Goal: Check status: Check status

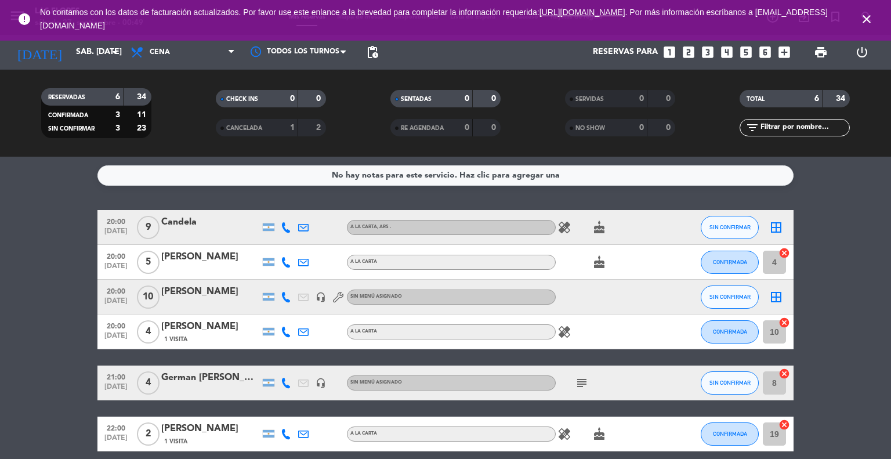
click at [198, 269] on div at bounding box center [210, 269] width 99 height 9
click at [108, 54] on icon "arrow_drop_down" at bounding box center [115, 52] width 14 height 14
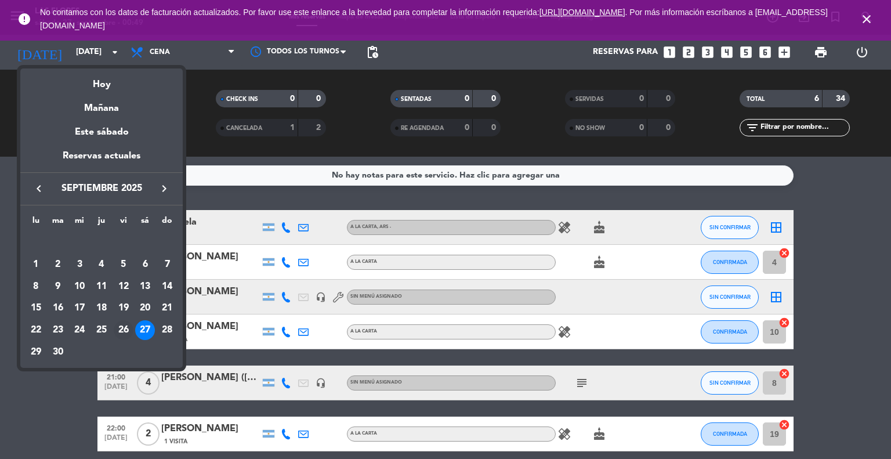
click at [116, 327] on div "26" at bounding box center [124, 330] width 20 height 20
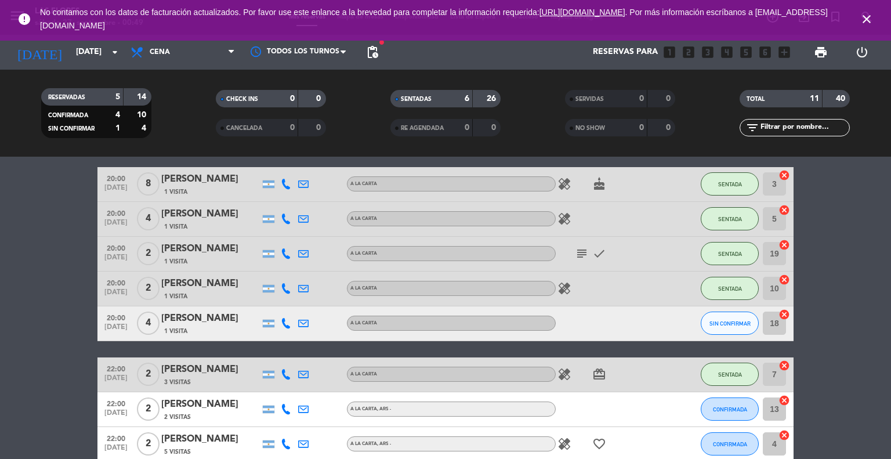
scroll to position [172, 0]
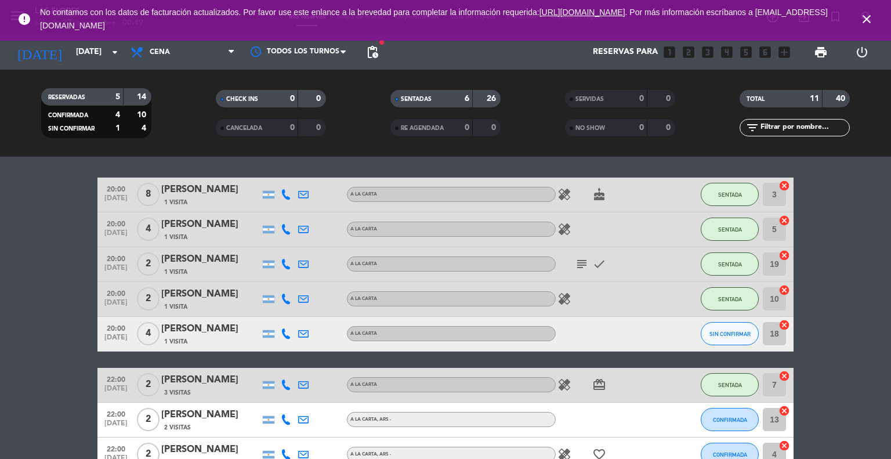
click at [14, 381] on bookings-row "20:00 [DATE] 8 [PERSON_NAME] 1 Visita A LA CARTA healing cake SENTADA 3 cancel …" at bounding box center [445, 359] width 891 height 364
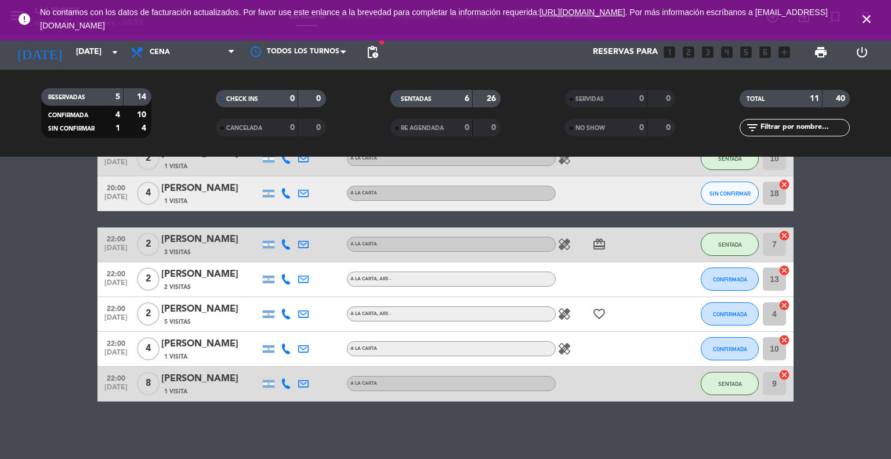
scroll to position [0, 0]
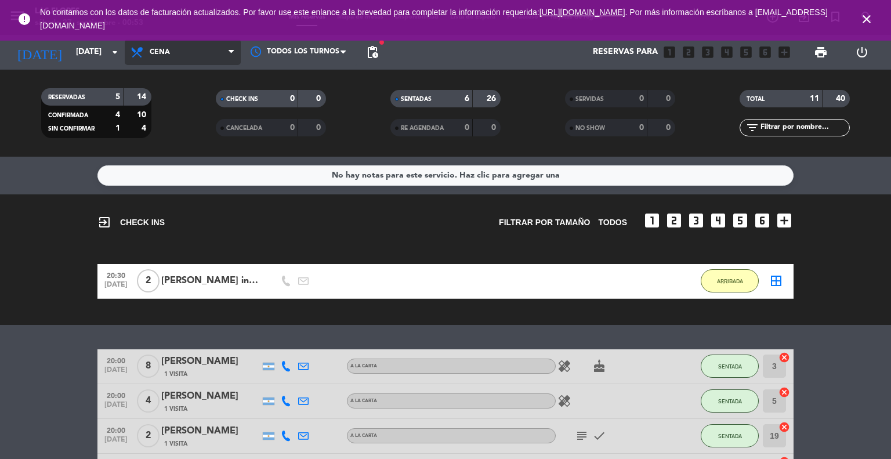
click at [201, 60] on span "Cena" at bounding box center [183, 52] width 116 height 26
click at [200, 111] on div "menu Las [PERSON_NAME][DATE] 27. septiembre - 00:53 Mis reservas Mapa de mesas …" at bounding box center [445, 78] width 891 height 157
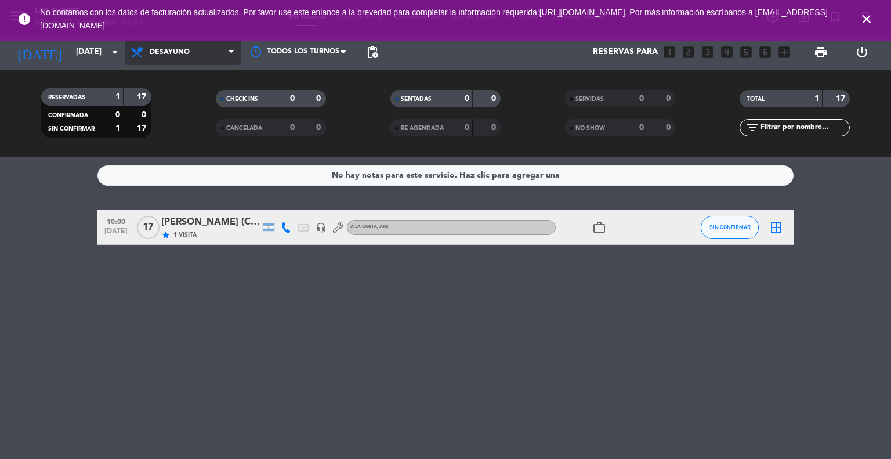
click at [219, 56] on span "Desayuno" at bounding box center [183, 52] width 116 height 26
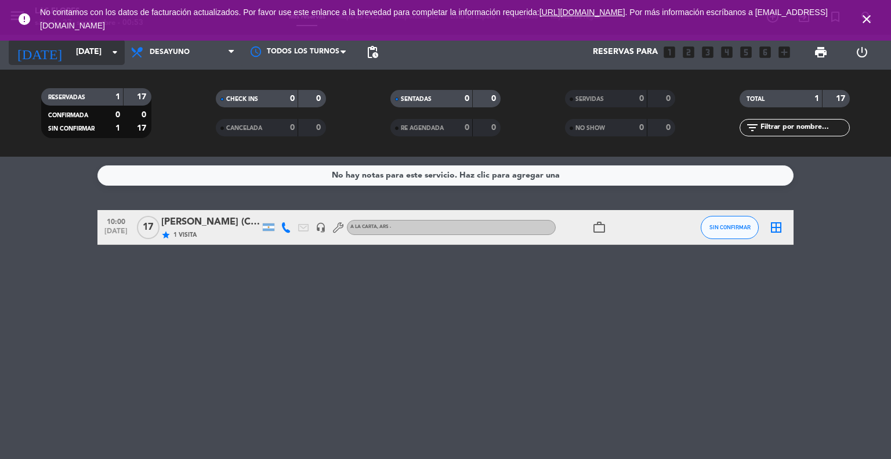
click at [110, 48] on icon "arrow_drop_down" at bounding box center [115, 52] width 14 height 14
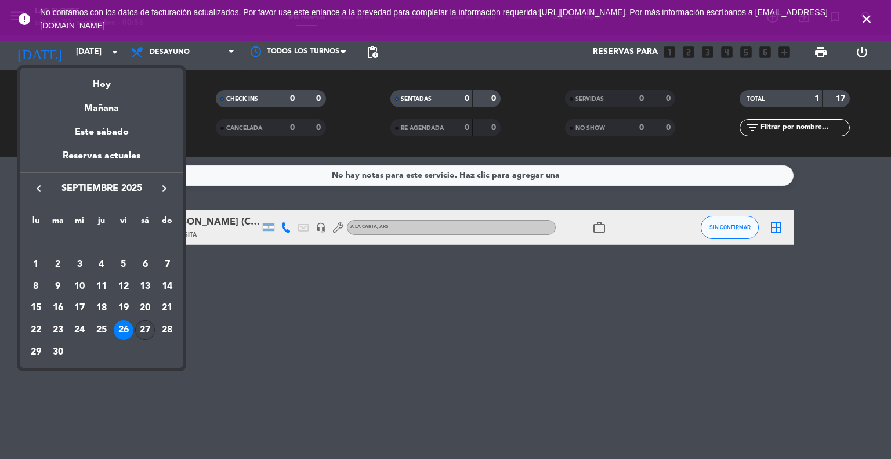
click at [144, 334] on div "27" at bounding box center [145, 330] width 20 height 20
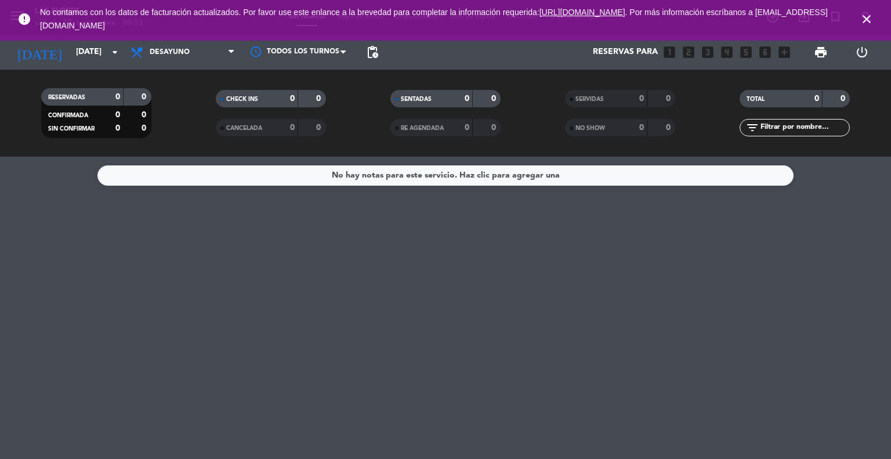
drag, startPoint x: 206, startPoint y: 68, endPoint x: 213, endPoint y: 53, distance: 16.9
click at [213, 53] on span "Desayuno" at bounding box center [183, 52] width 116 height 26
click at [188, 151] on div "menu Las [PERSON_NAME][DATE] 27. septiembre - 00:53 Mis reservas Mapa de mesas …" at bounding box center [445, 78] width 891 height 157
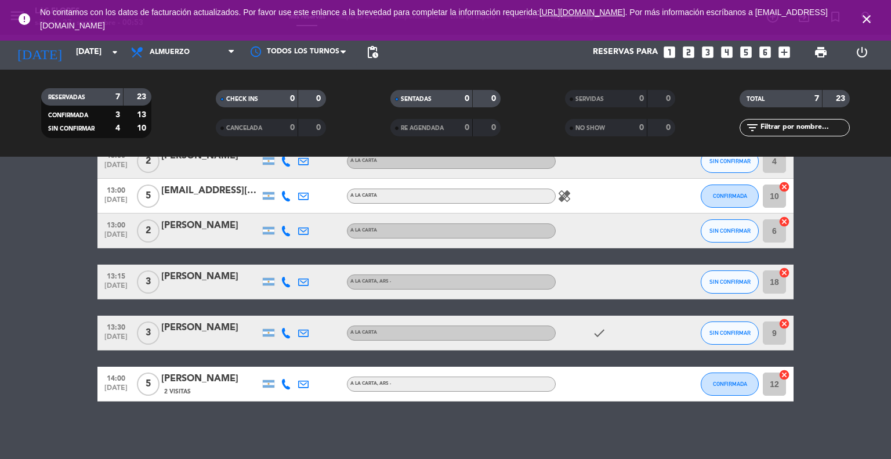
scroll to position [117, 0]
click at [118, 44] on input "[DATE]" at bounding box center [125, 52] width 110 height 21
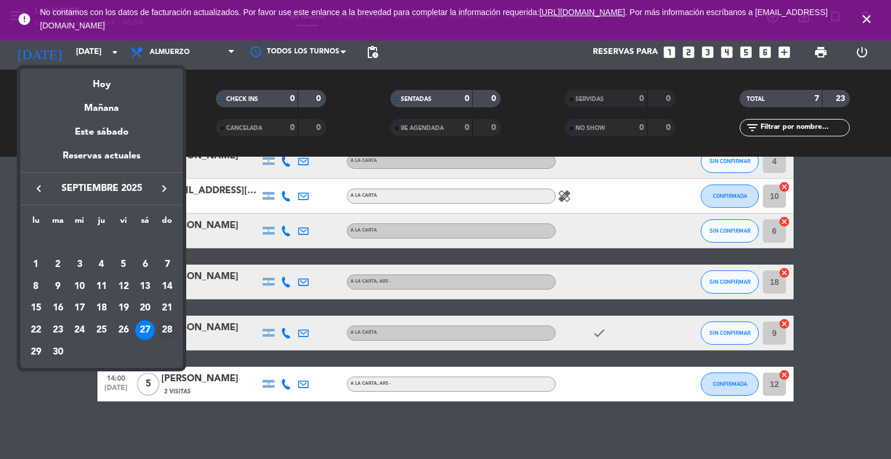
click at [166, 338] on div "28" at bounding box center [167, 330] width 20 height 20
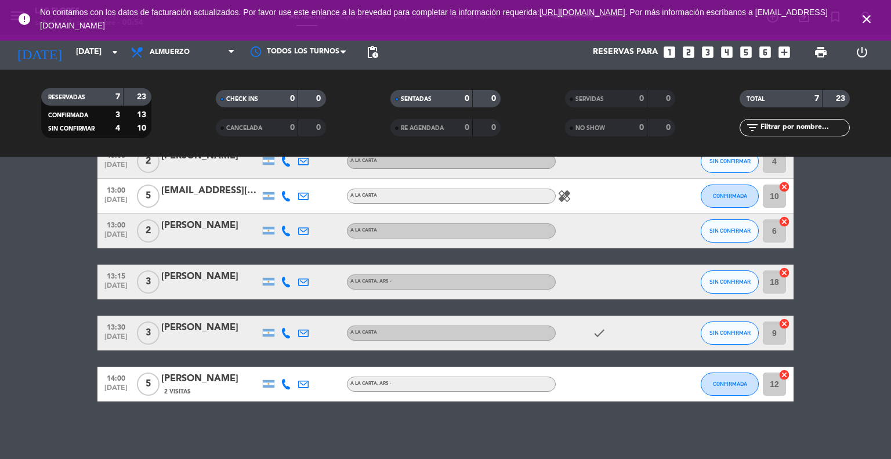
type input "[DATE]"
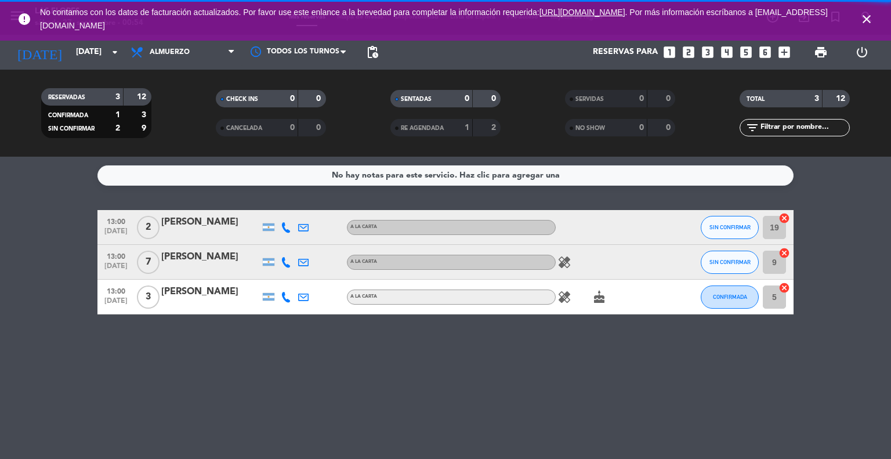
scroll to position [0, 0]
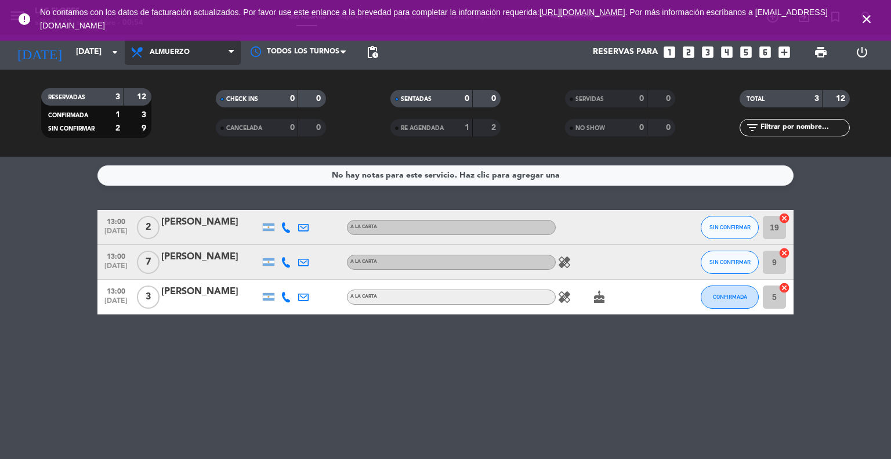
click at [218, 46] on span "Almuerzo" at bounding box center [183, 52] width 116 height 26
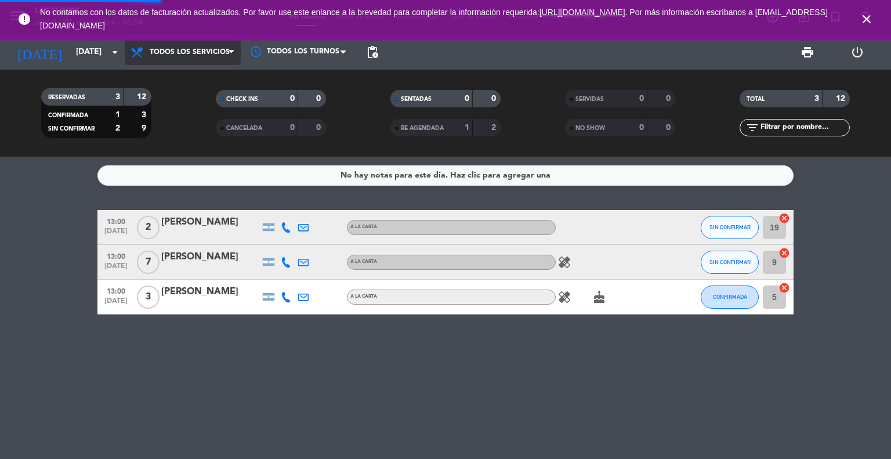
click at [205, 83] on div "menu Las [PERSON_NAME][DATE] 27. septiembre - 00:54 Mis reservas Mapa de mesas …" at bounding box center [445, 78] width 891 height 157
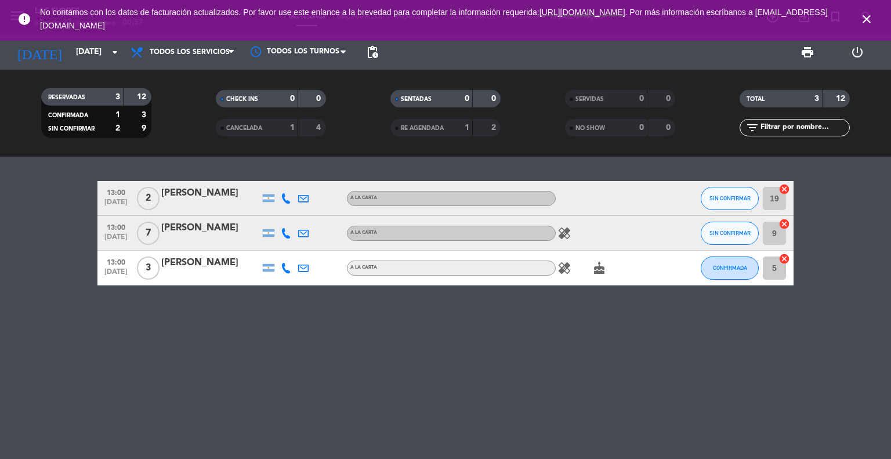
click at [26, 164] on div "13:00 [DATE] 2 [PERSON_NAME] A LA CARTA SIN CONFIRMAR 19 cancel 13:00 [DATE] 7 …" at bounding box center [445, 308] width 891 height 302
